Goal: Task Accomplishment & Management: Manage account settings

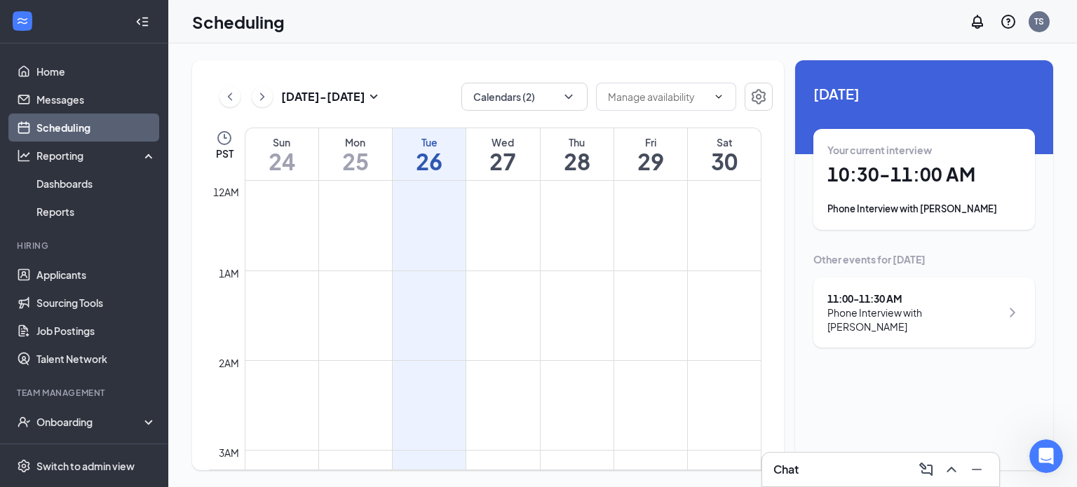
scroll to position [740, 0]
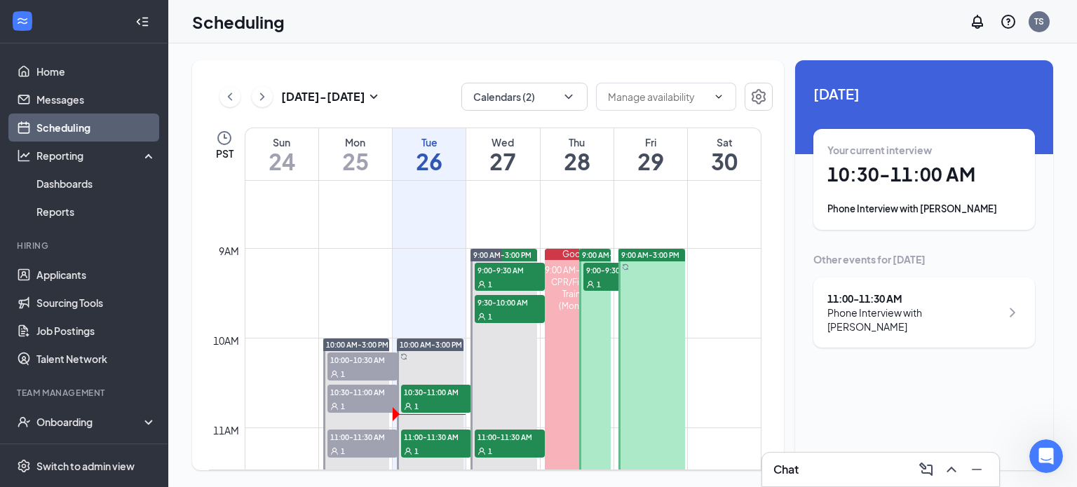
click at [956, 202] on div "Phone Interview with [PERSON_NAME]" at bounding box center [924, 209] width 194 height 14
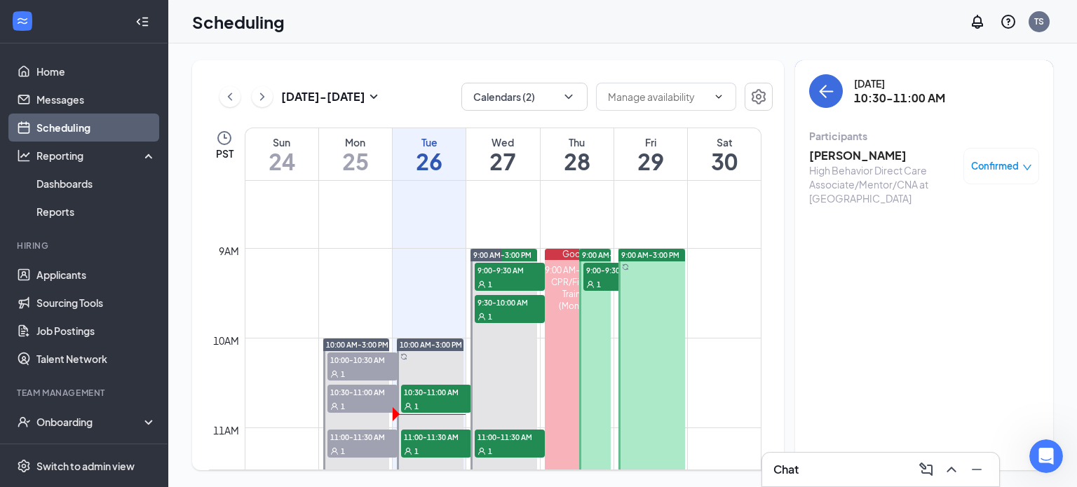
click at [844, 149] on h3 "[PERSON_NAME]" at bounding box center [882, 155] width 147 height 15
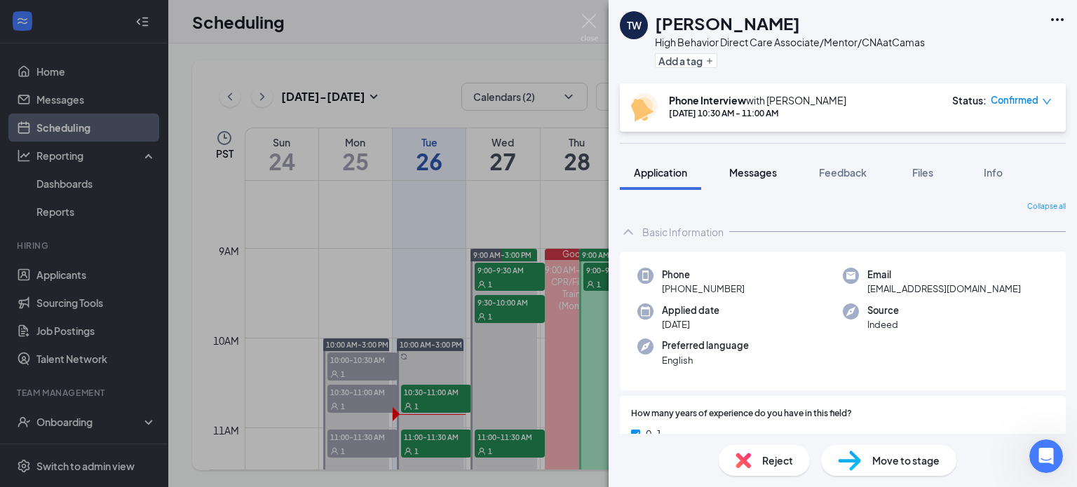
click at [757, 172] on span "Messages" at bounding box center [753, 172] width 48 height 13
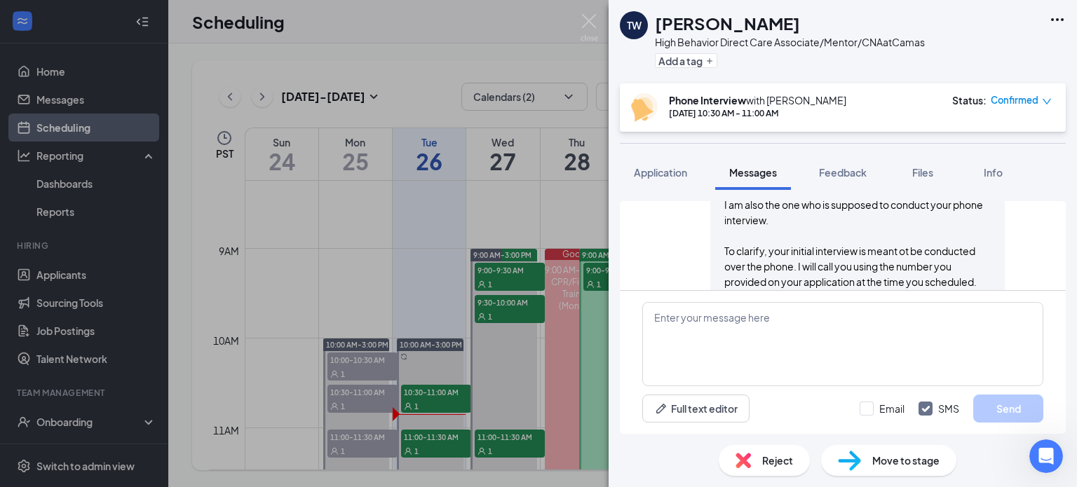
scroll to position [1269, 0]
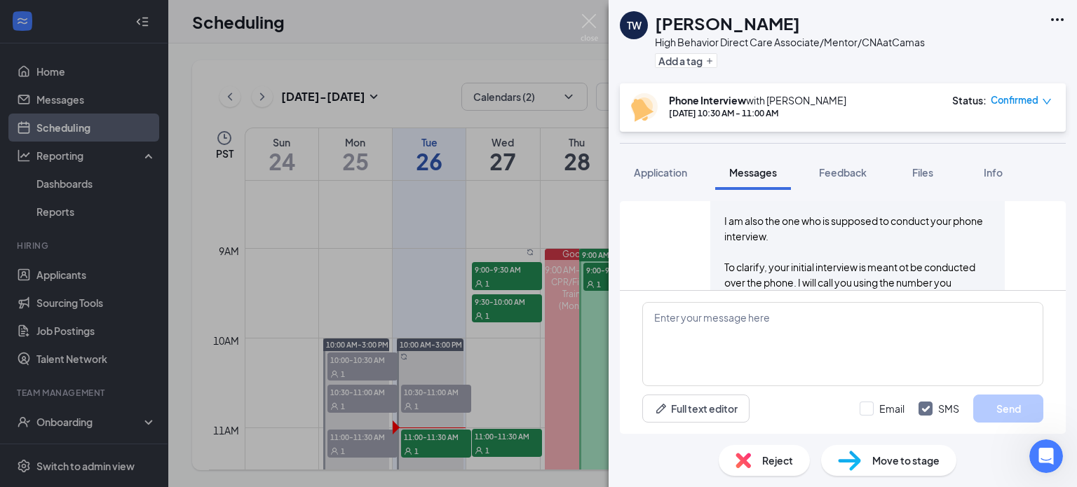
click at [910, 470] on div "Move to stage" at bounding box center [888, 460] width 135 height 31
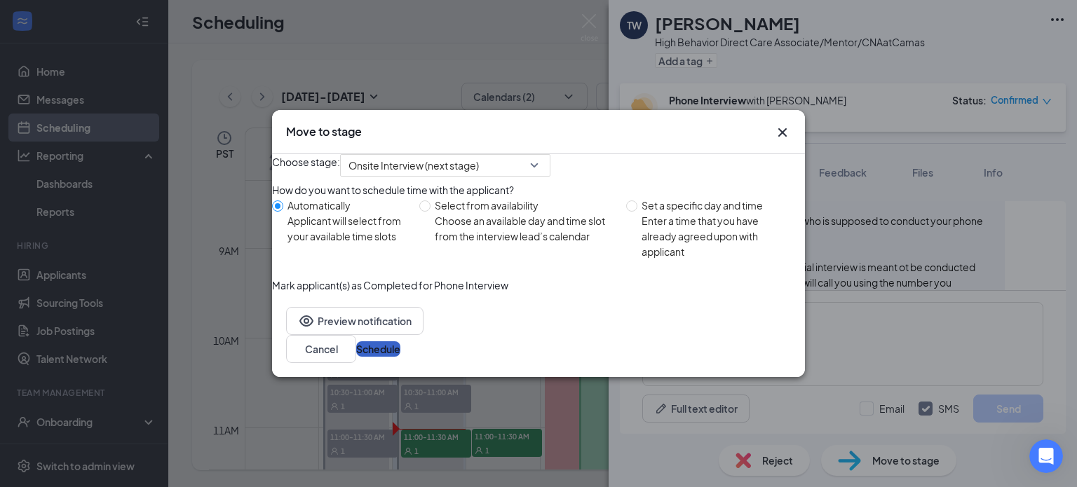
click at [400, 357] on button "Schedule" at bounding box center [378, 348] width 44 height 15
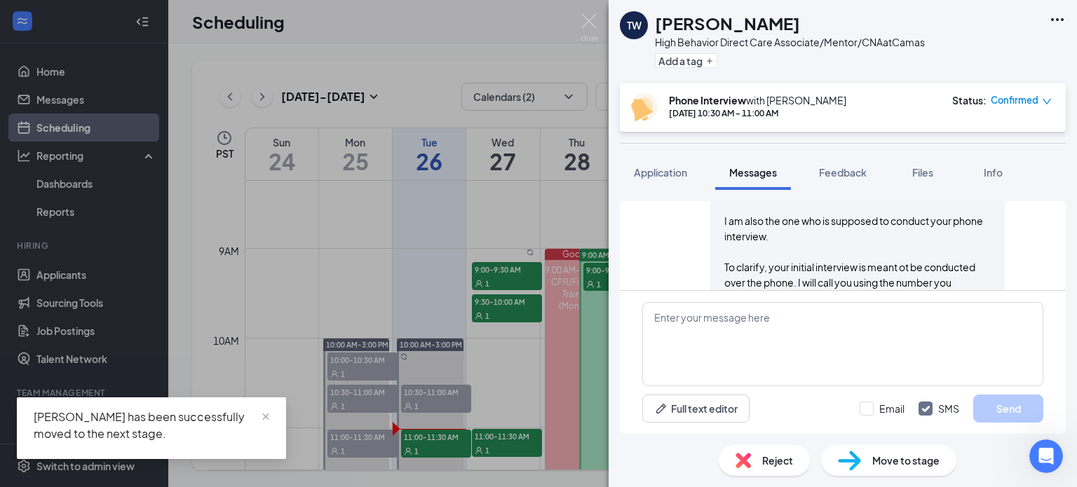
click at [592, 13] on div "TW [PERSON_NAME] High Behavior Direct Care Associate/Mentor/CNA at Camas Add a …" at bounding box center [538, 243] width 1077 height 487
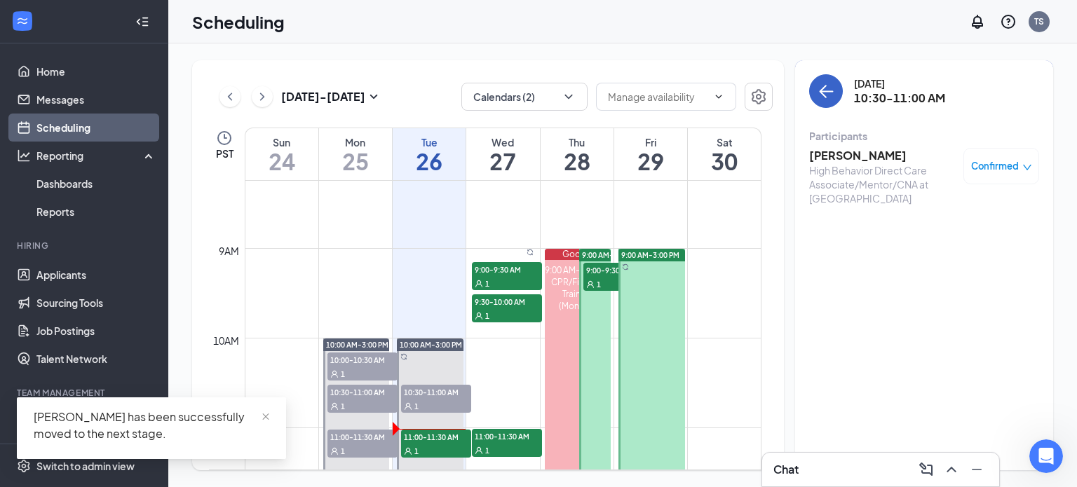
click at [825, 99] on icon "ArrowLeft" at bounding box center [826, 91] width 17 height 17
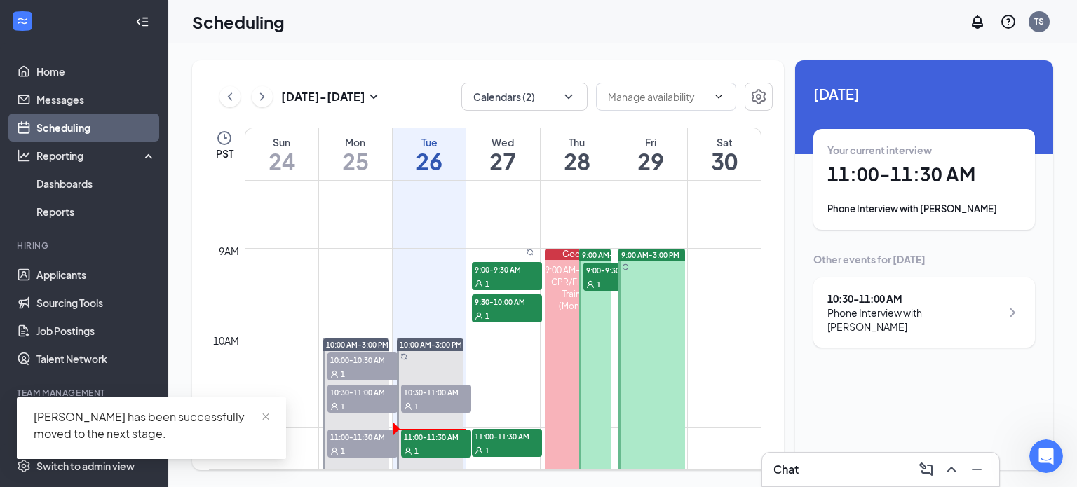
click at [854, 177] on h1 "11:00 - 11:30 AM" at bounding box center [924, 175] width 194 height 24
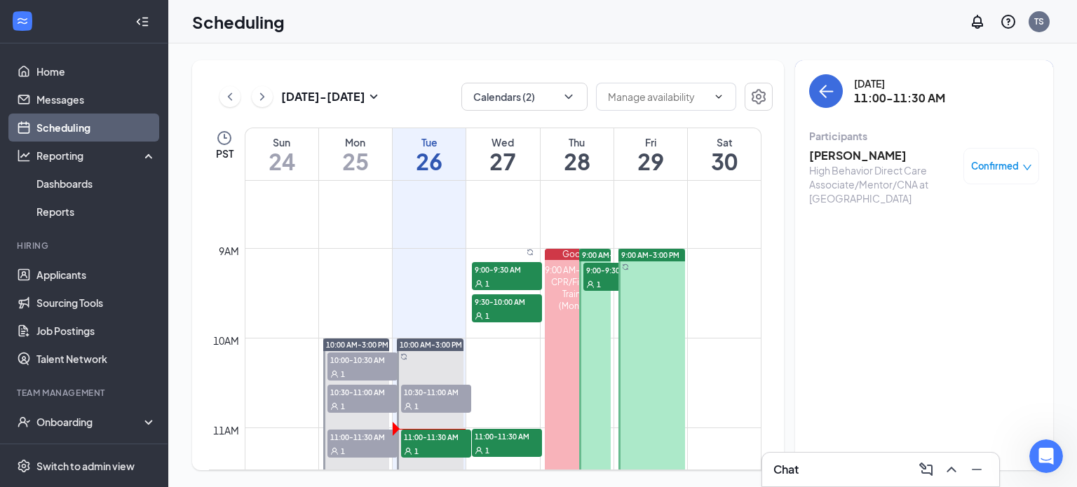
click at [848, 154] on h3 "[PERSON_NAME]" at bounding box center [882, 155] width 147 height 15
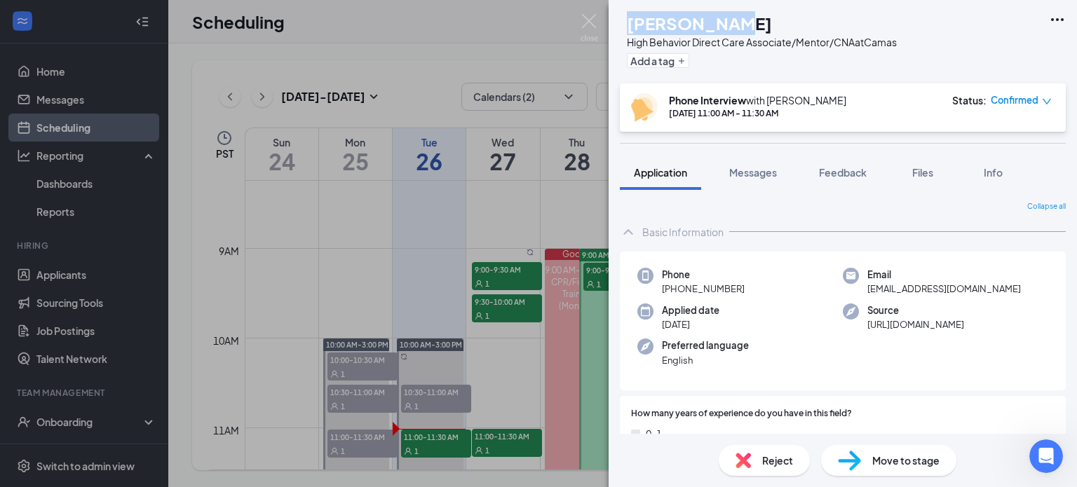
drag, startPoint x: 757, startPoint y: 25, endPoint x: 643, endPoint y: 25, distance: 114.3
click at [643, 25] on div "AF [PERSON_NAME] High Behavior Direct Care Associate/Mentor/CNA at Camas Add a …" at bounding box center [758, 41] width 277 height 61
copy div "[PERSON_NAME]"
click at [914, 462] on span "Move to stage" at bounding box center [905, 460] width 67 height 15
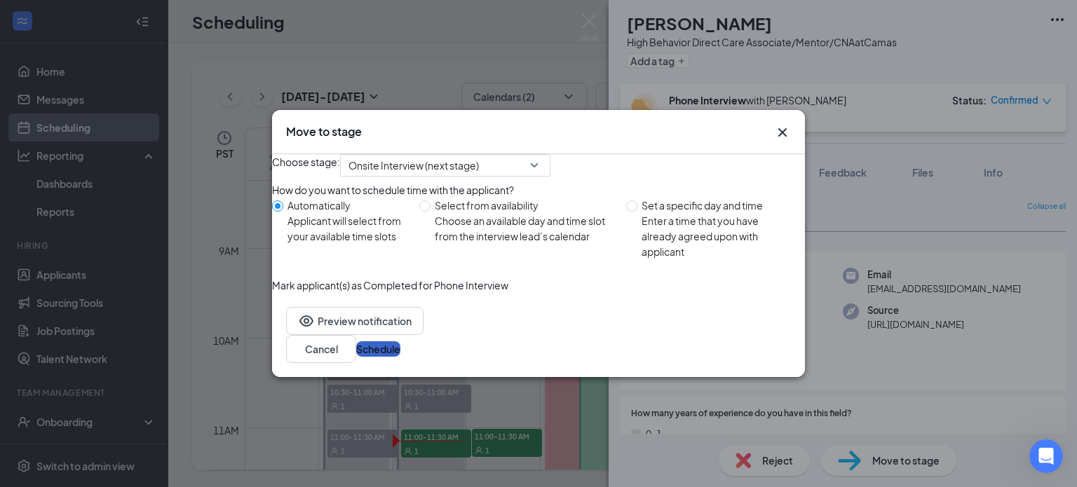
click at [400, 357] on button "Schedule" at bounding box center [378, 348] width 44 height 15
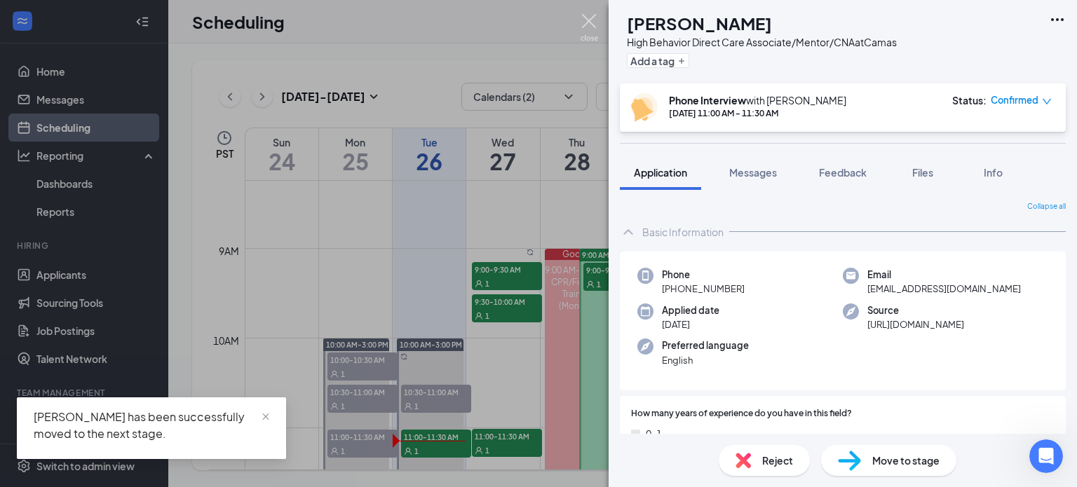
click at [590, 27] on img at bounding box center [590, 27] width 18 height 27
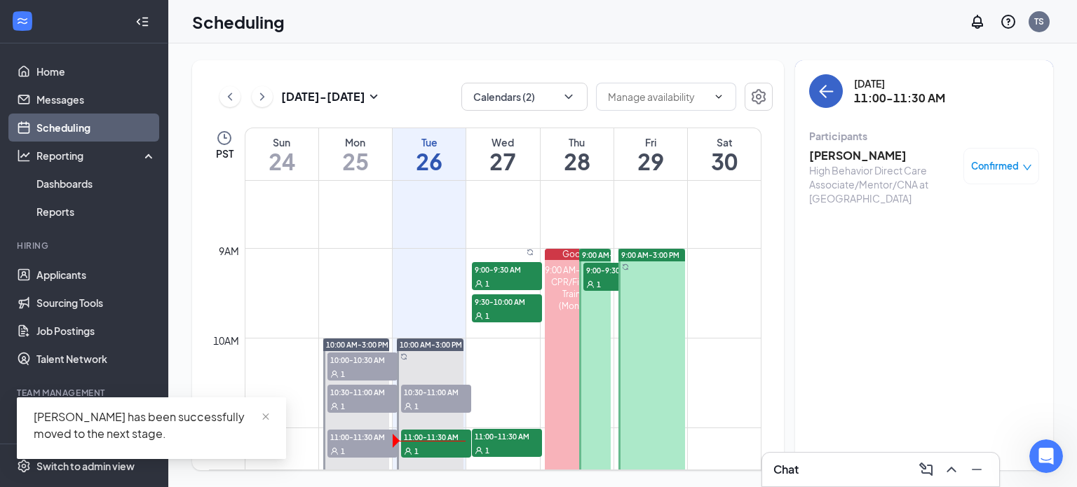
click at [829, 92] on icon "ArrowLeft" at bounding box center [826, 91] width 13 height 1
